Goal: Go to known website: Go to known website

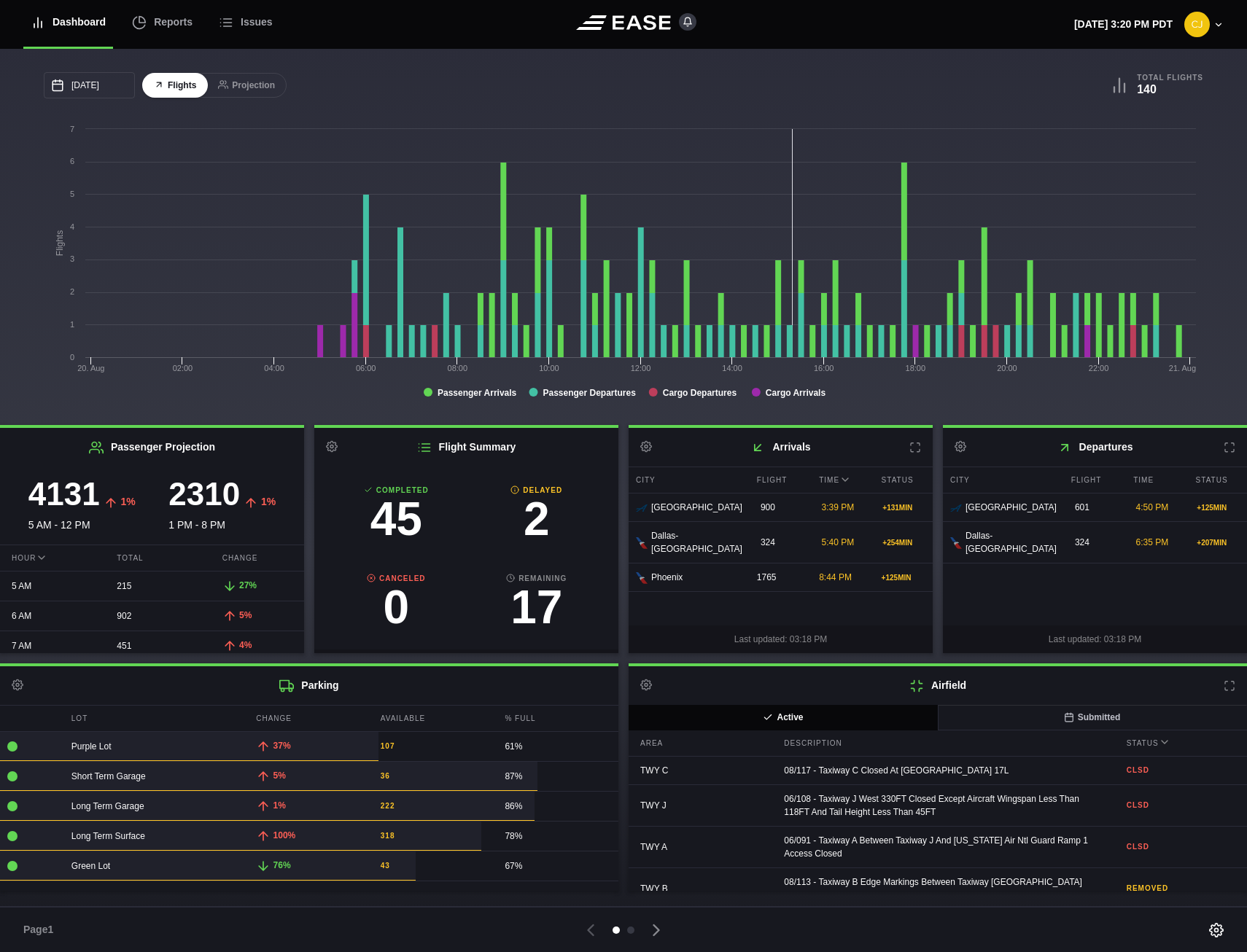
scroll to position [134, 0]
